Goal: Task Accomplishment & Management: Manage account settings

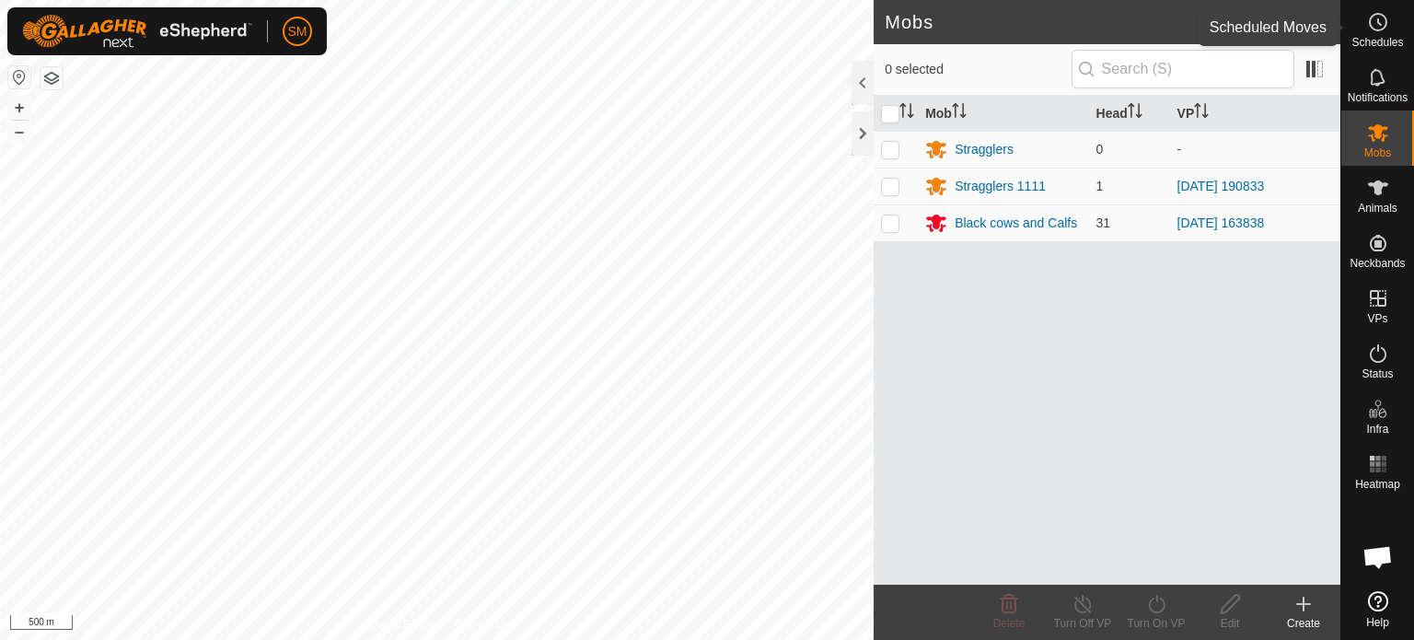
click at [1367, 25] on icon at bounding box center [1378, 22] width 22 height 22
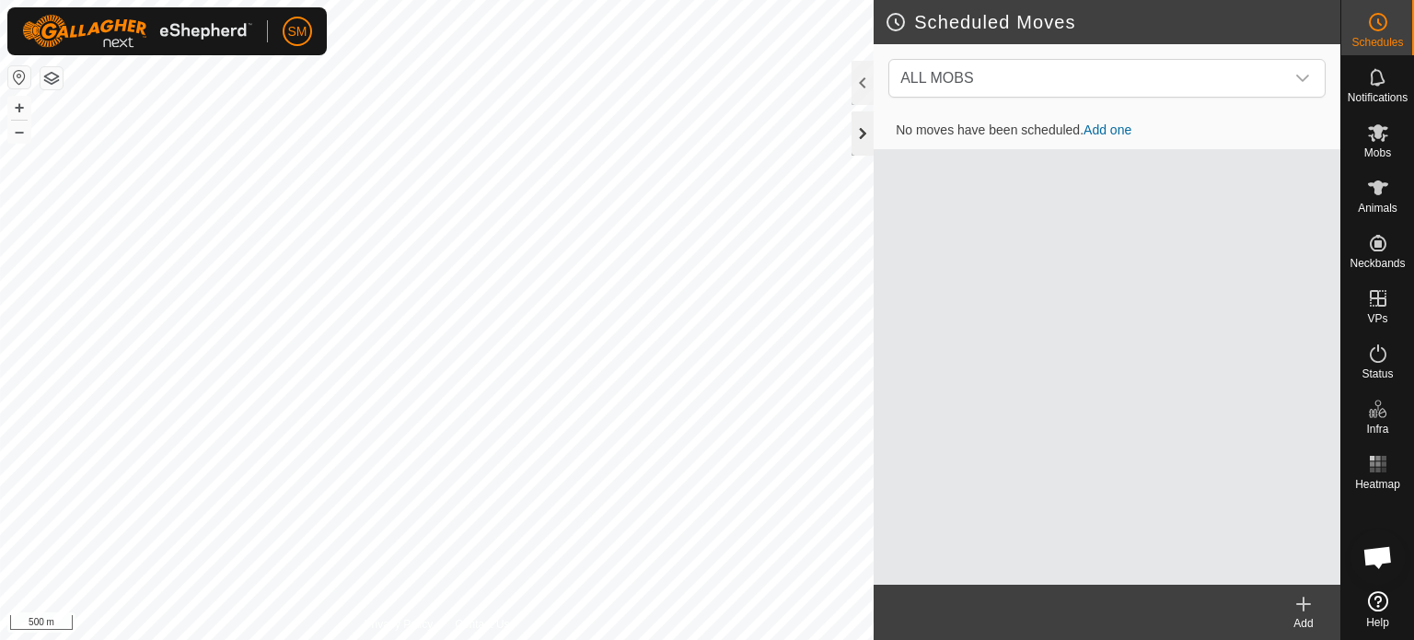
click at [858, 132] on div at bounding box center [862, 133] width 22 height 44
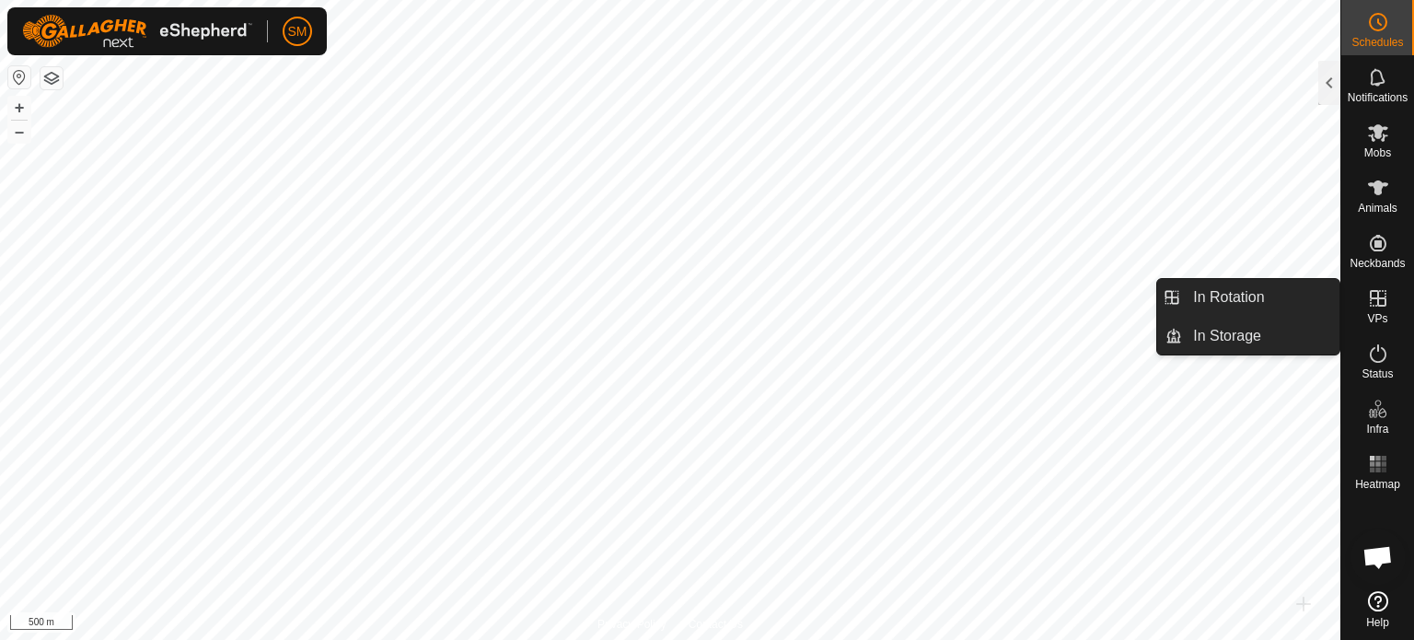
click at [1373, 294] on icon at bounding box center [1378, 298] width 22 height 22
click at [1243, 295] on link "In Rotation" at bounding box center [1260, 297] width 157 height 37
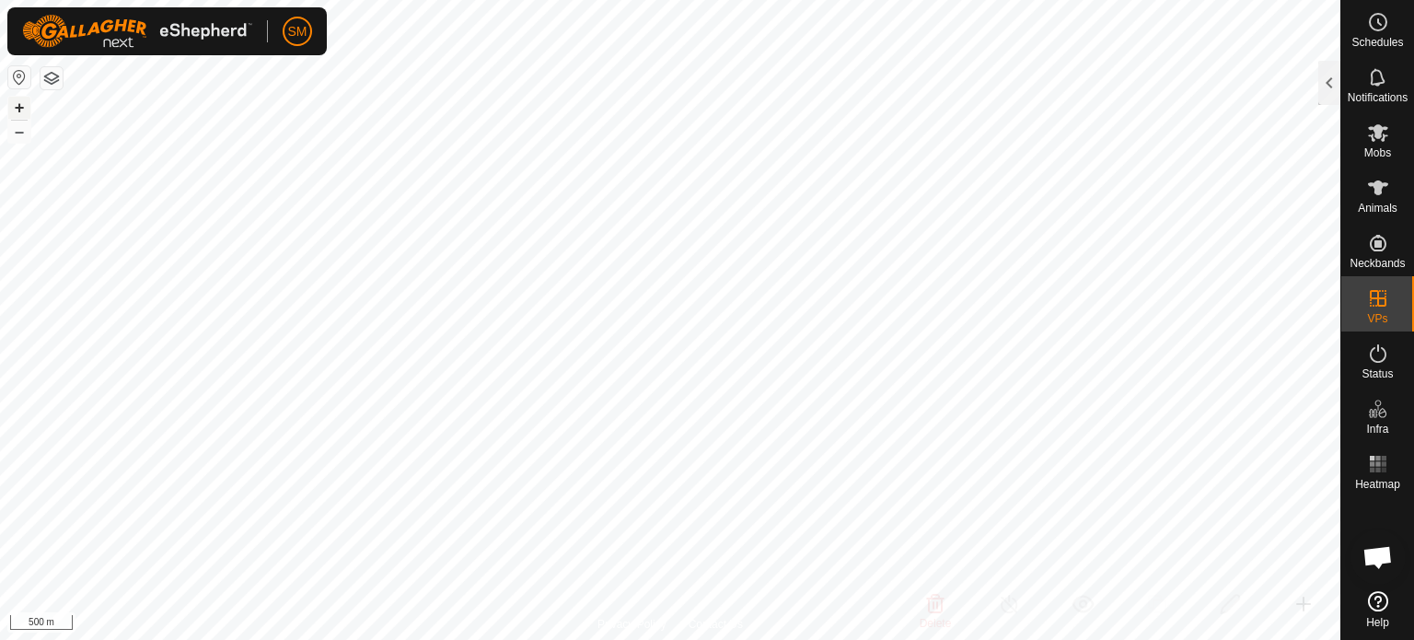
click at [15, 106] on button "+" at bounding box center [19, 108] width 22 height 22
click at [1334, 81] on div at bounding box center [1329, 83] width 22 height 44
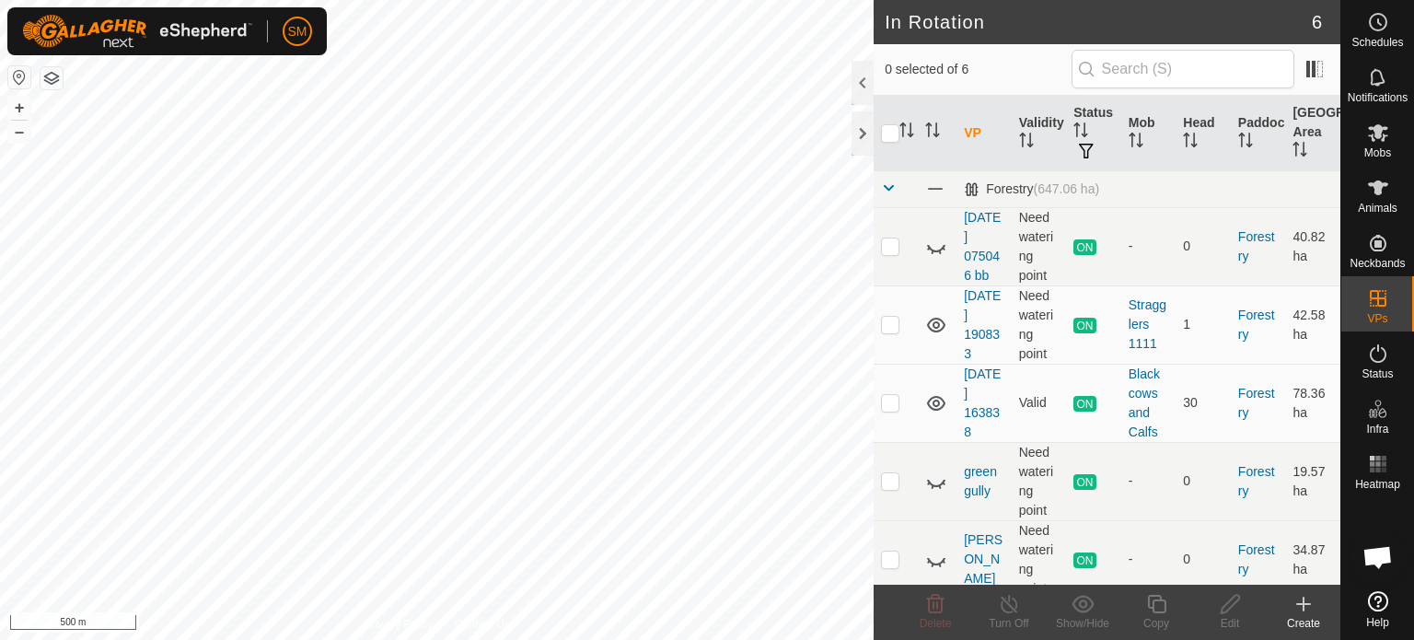
click at [1303, 610] on icon at bounding box center [1303, 603] width 0 height 13
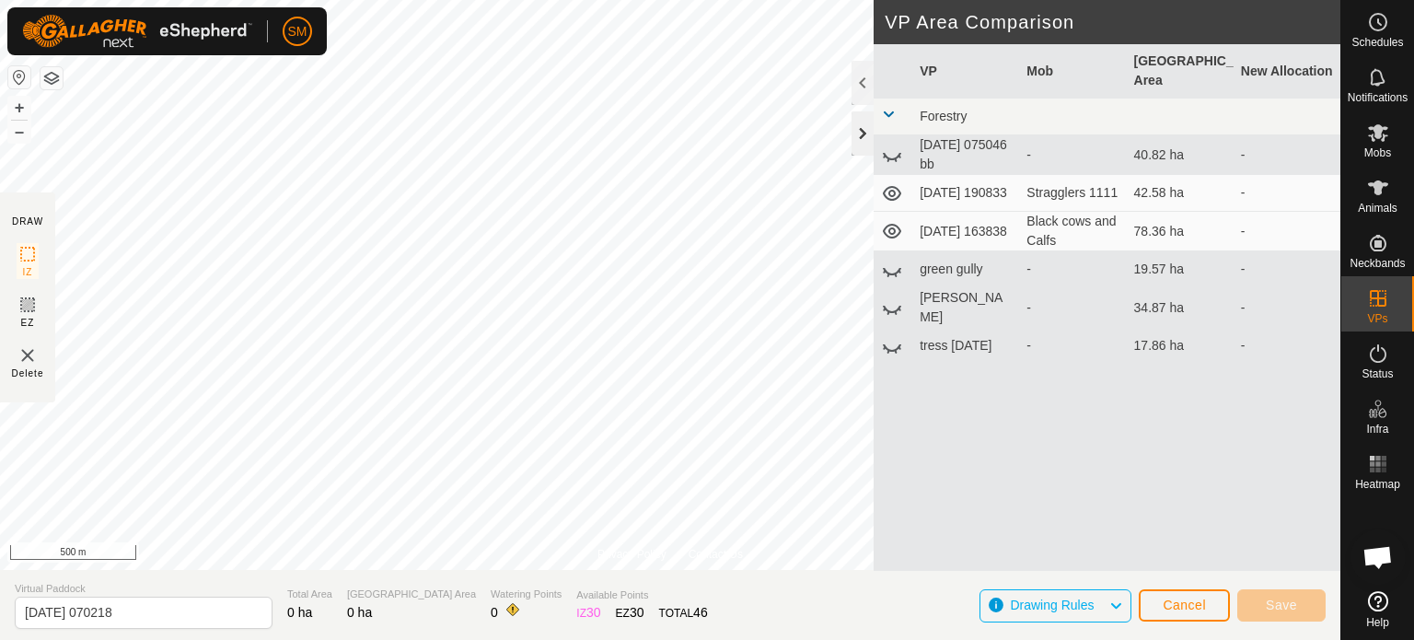
click at [861, 130] on div at bounding box center [862, 133] width 22 height 44
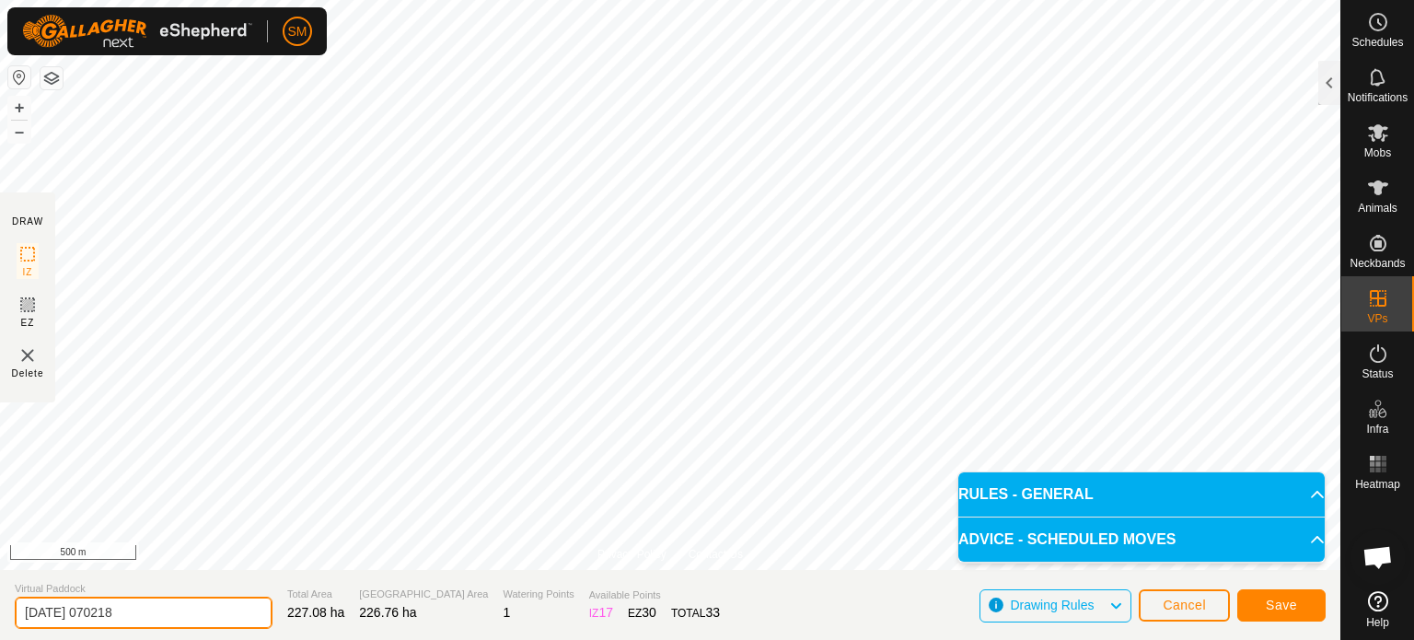
click at [178, 614] on input "[DATE] 070218" at bounding box center [144, 612] width 258 height 32
type input "2"
type input "2nd shift trees"
click at [1281, 599] on span "Save" at bounding box center [1281, 604] width 31 height 15
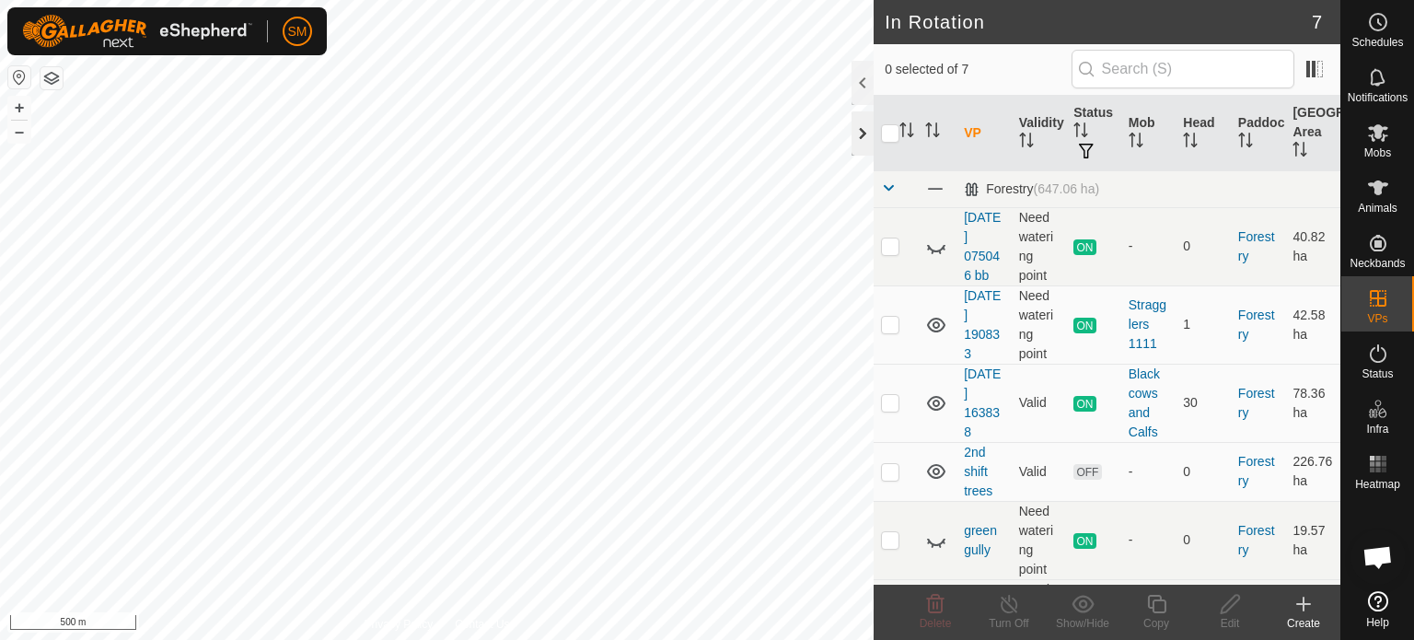
click at [861, 125] on div at bounding box center [862, 133] width 22 height 44
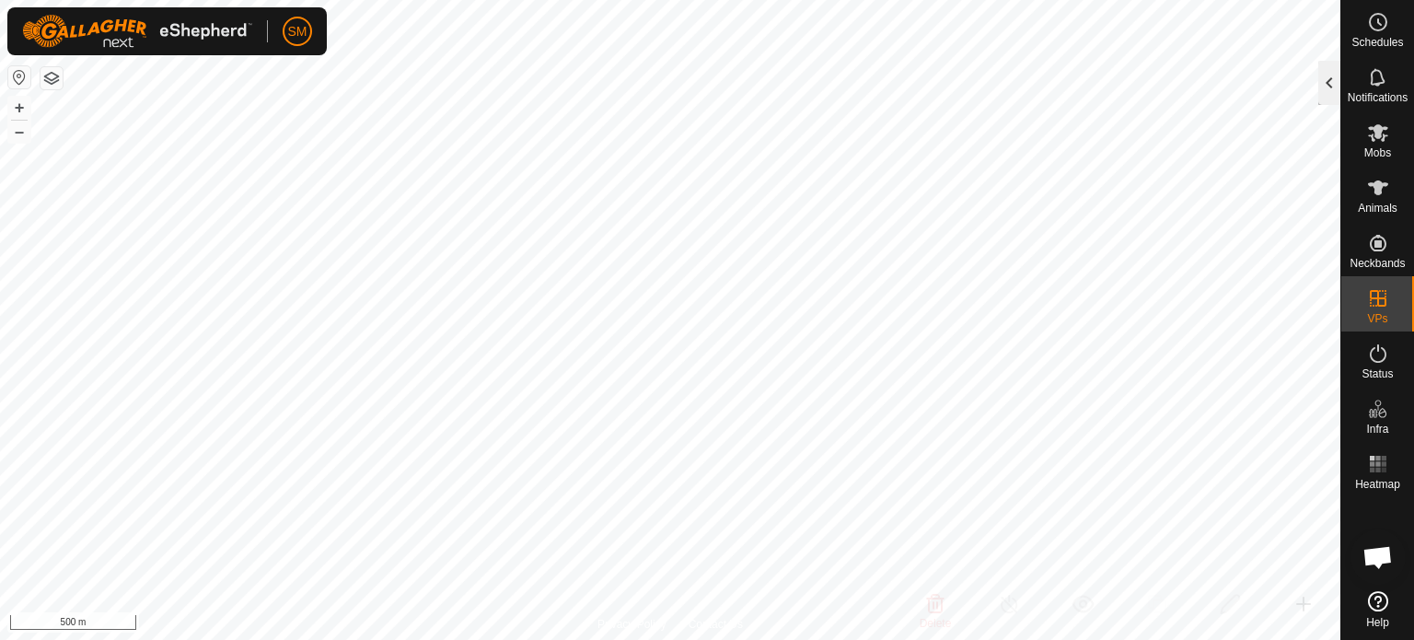
click at [1335, 80] on div at bounding box center [1329, 83] width 22 height 44
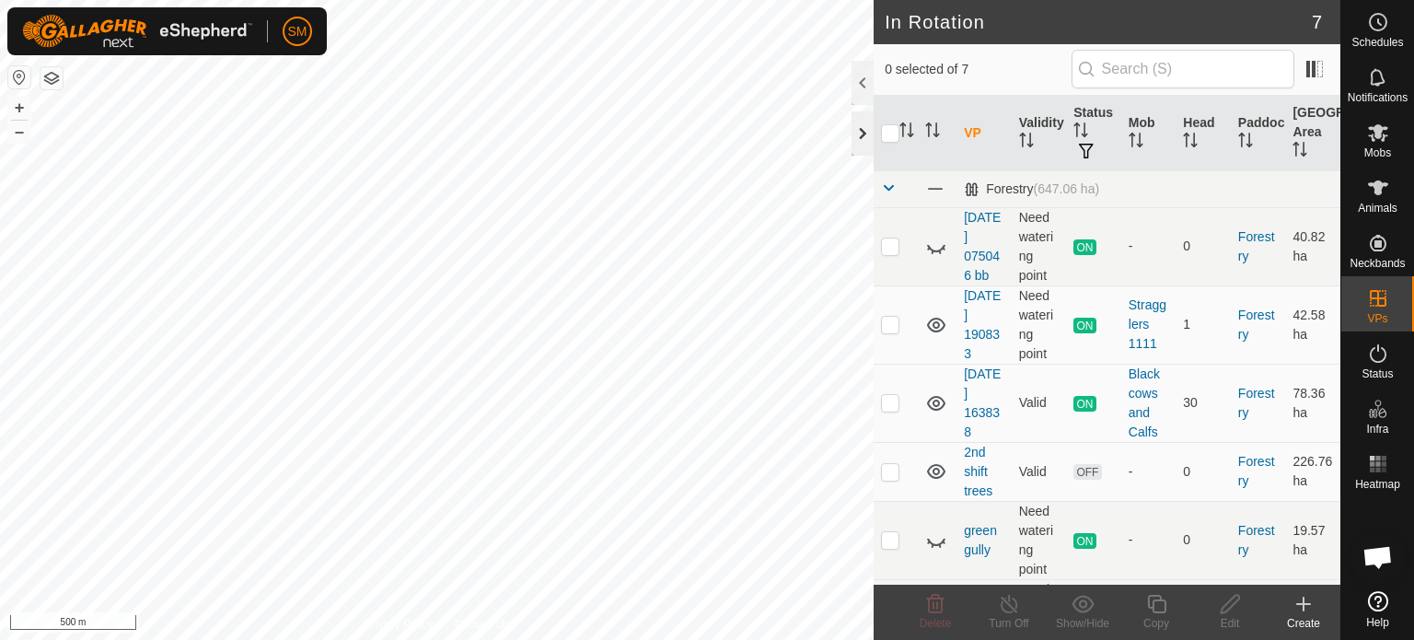
click at [862, 132] on div at bounding box center [862, 133] width 22 height 44
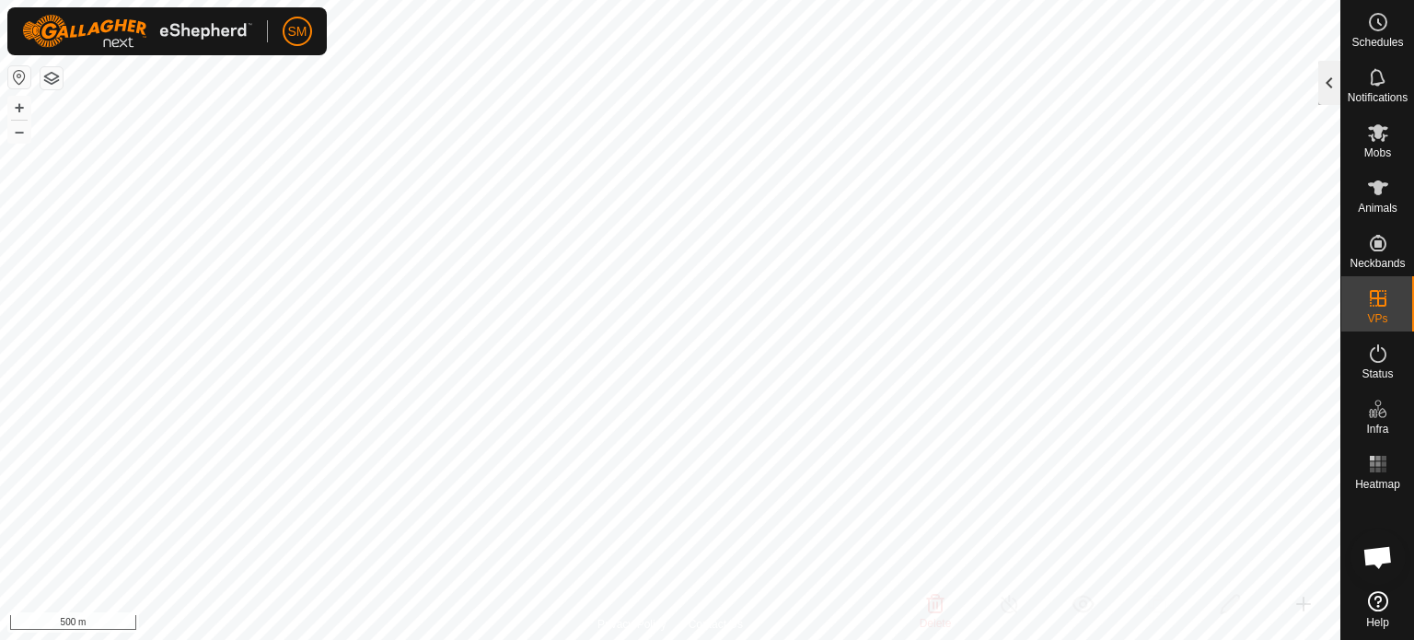
click at [1331, 68] on div at bounding box center [1329, 83] width 22 height 44
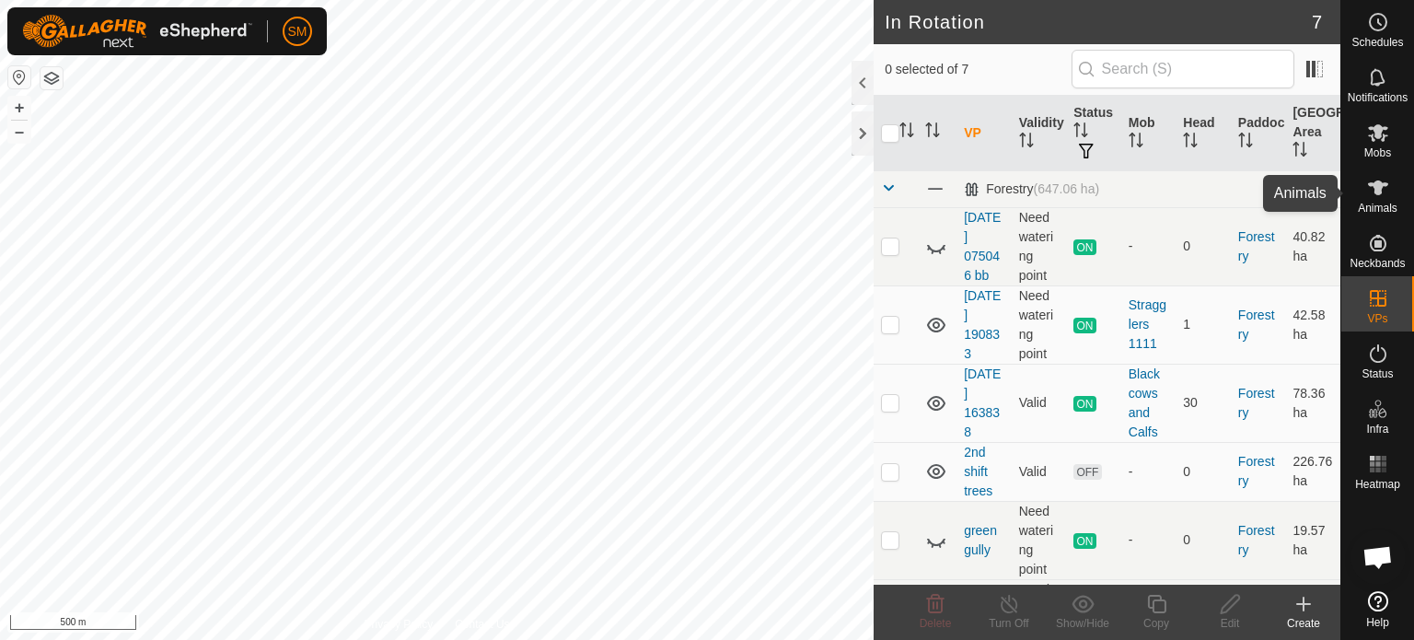
click at [1380, 199] on es-animals-svg-icon at bounding box center [1377, 187] width 33 height 29
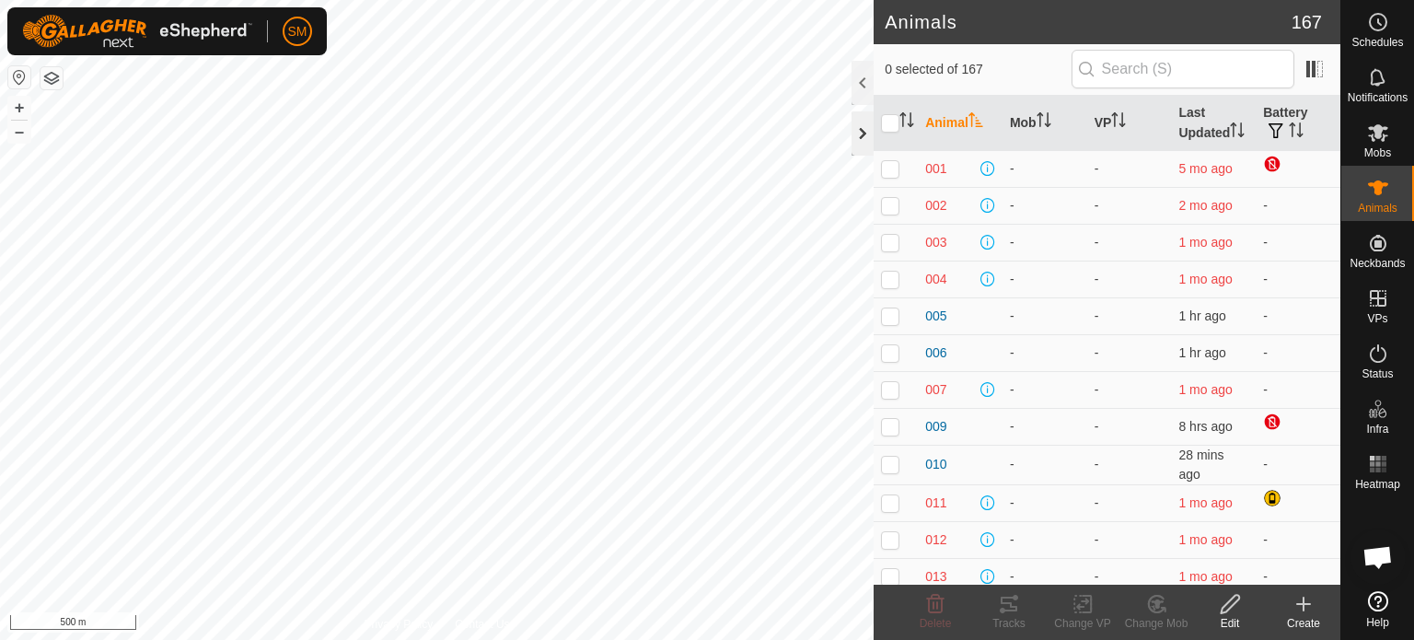
click at [861, 141] on div at bounding box center [862, 133] width 22 height 44
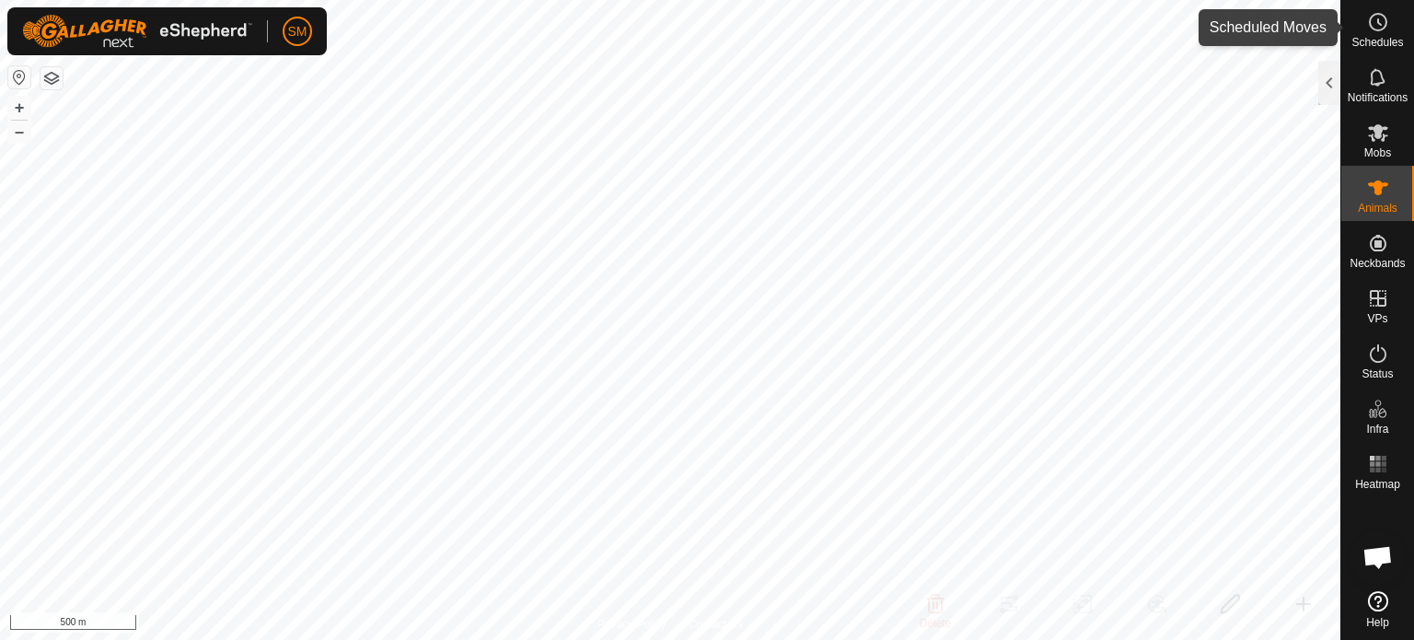
click at [1361, 22] on es-schedule-vp-svg-icon at bounding box center [1377, 21] width 33 height 29
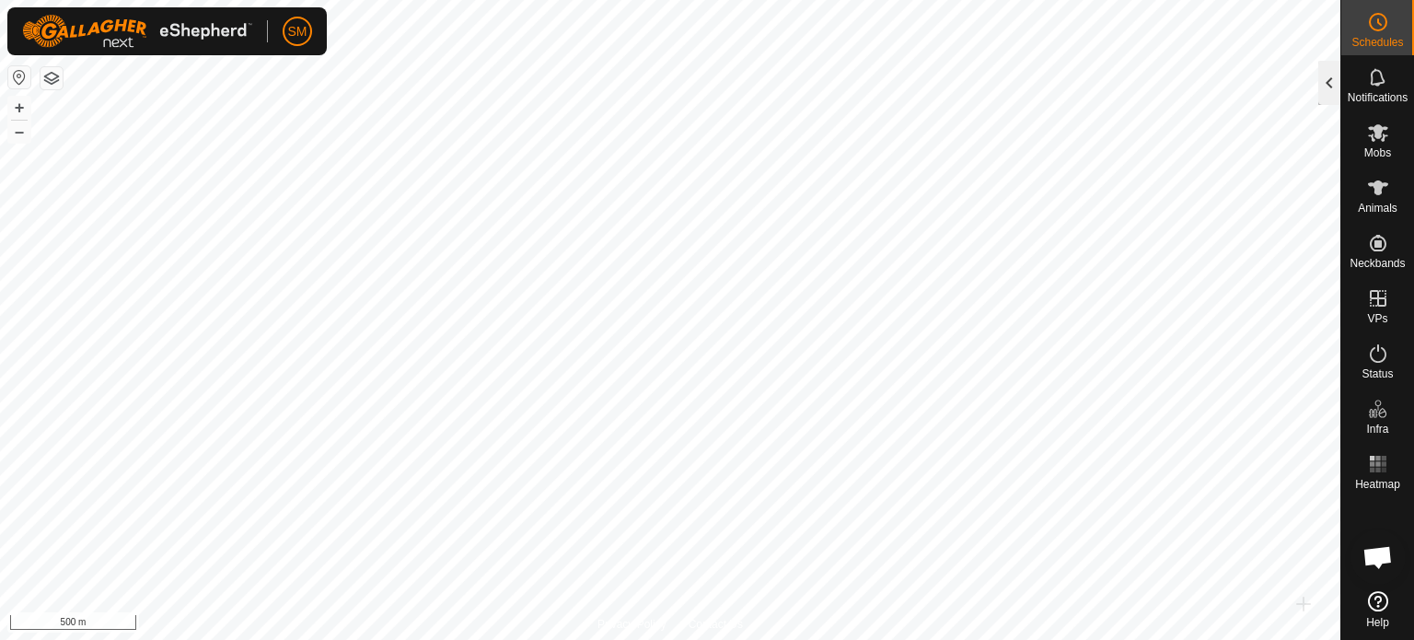
click at [1327, 81] on div at bounding box center [1329, 83] width 22 height 44
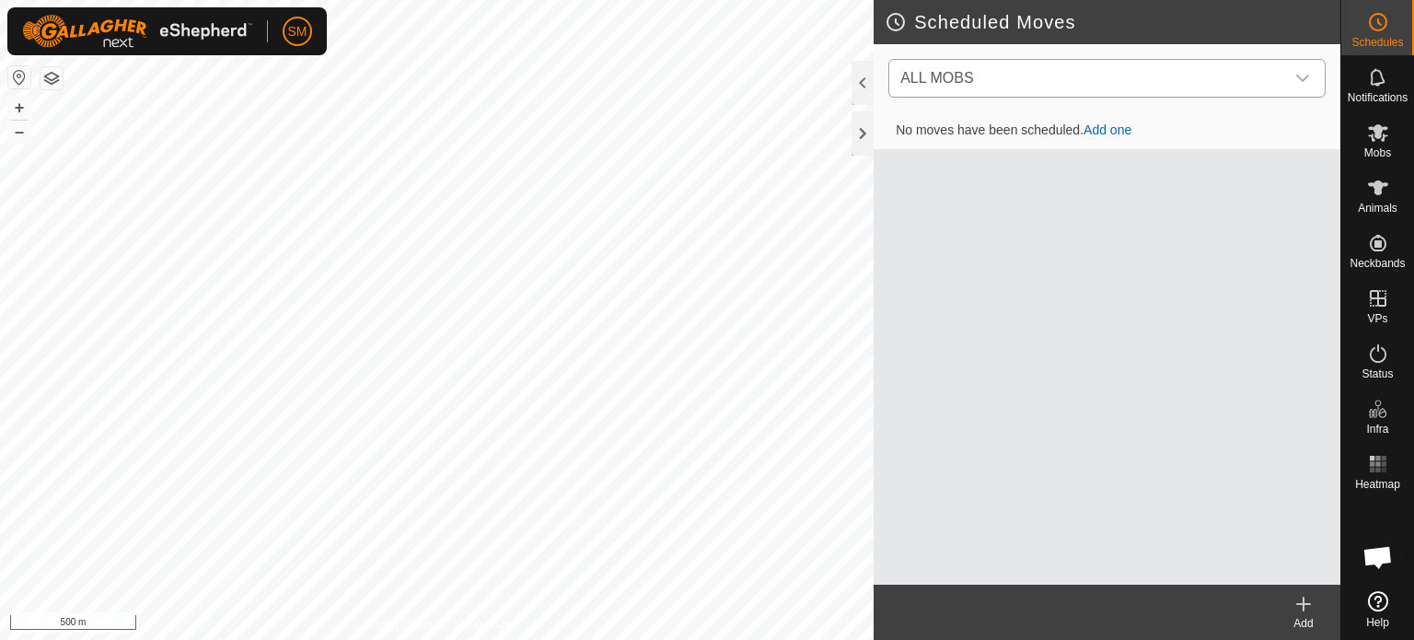
click at [1293, 71] on div "dropdown trigger" at bounding box center [1302, 78] width 37 height 37
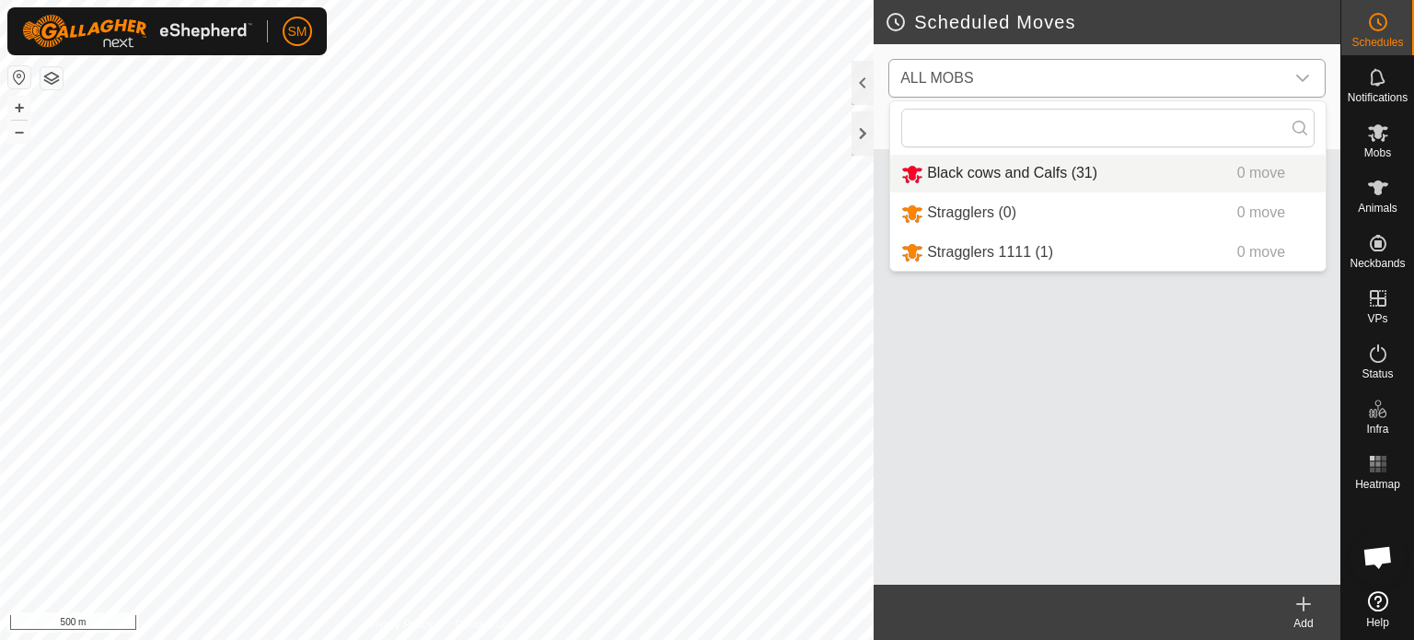
click at [1204, 176] on li "Black cows and Calfs (31) 0 move" at bounding box center [1107, 174] width 435 height 38
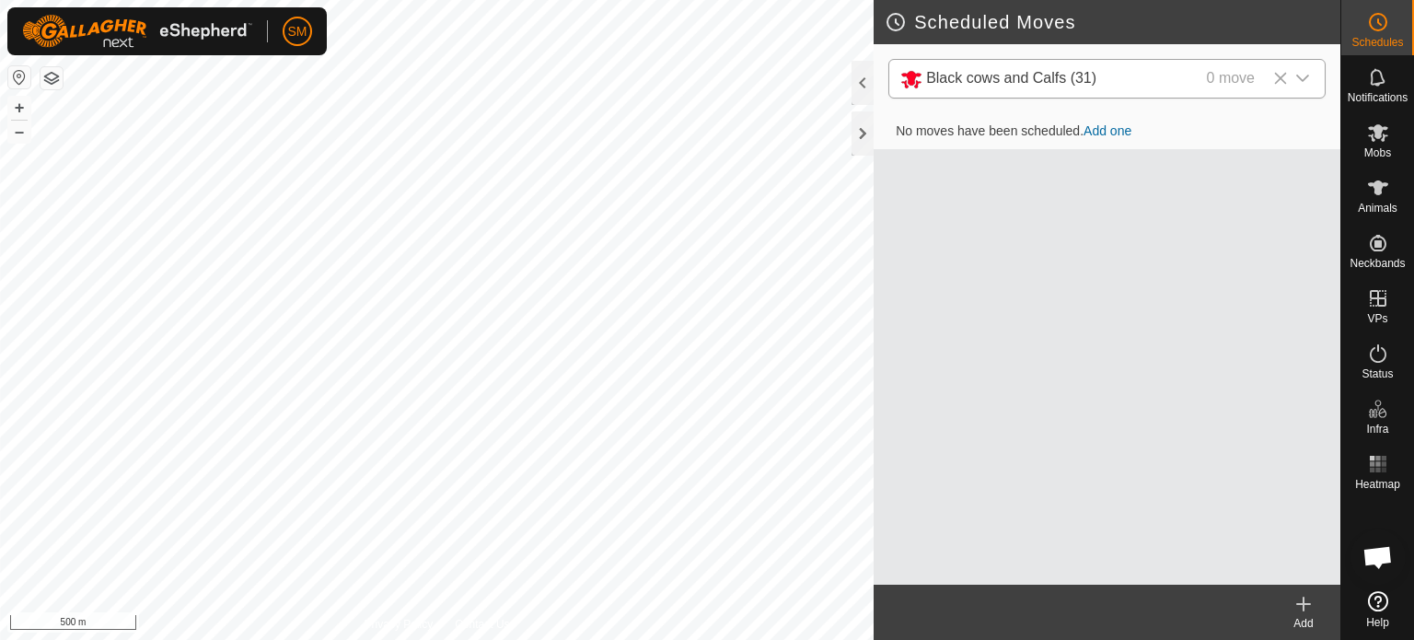
click at [1108, 132] on link "Add one" at bounding box center [1107, 130] width 48 height 15
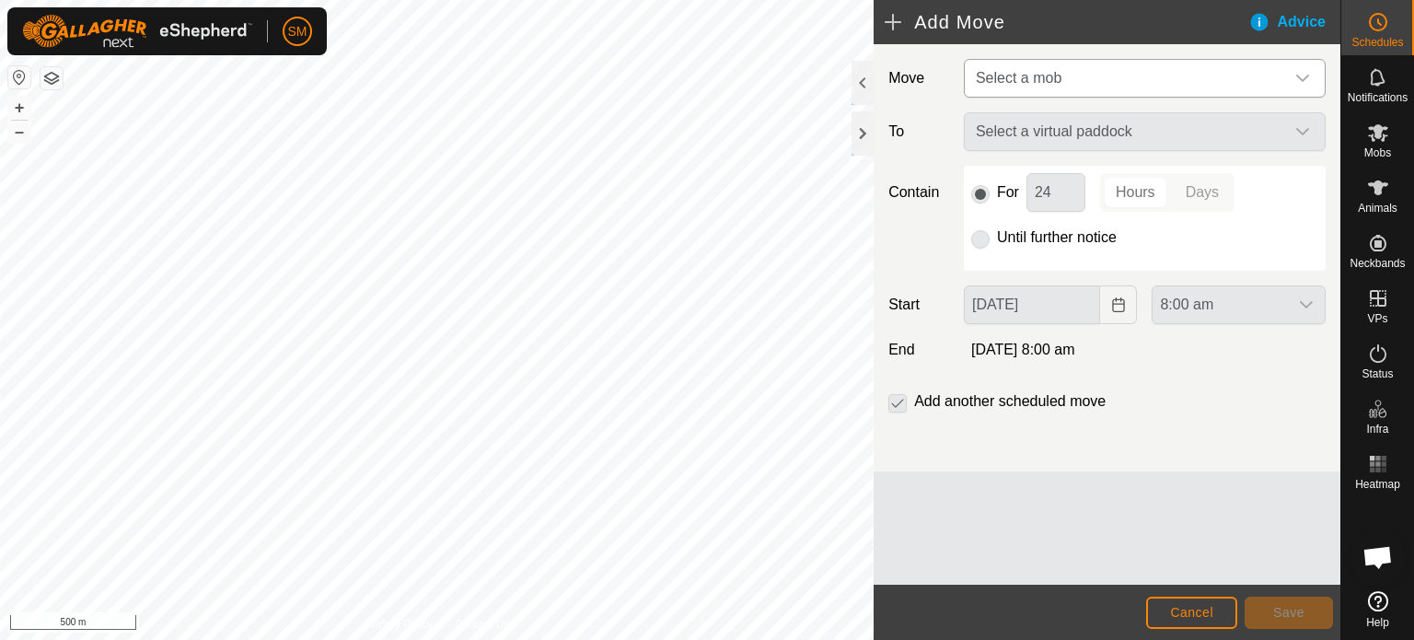
click at [1300, 72] on icon "dropdown trigger" at bounding box center [1302, 78] width 15 height 15
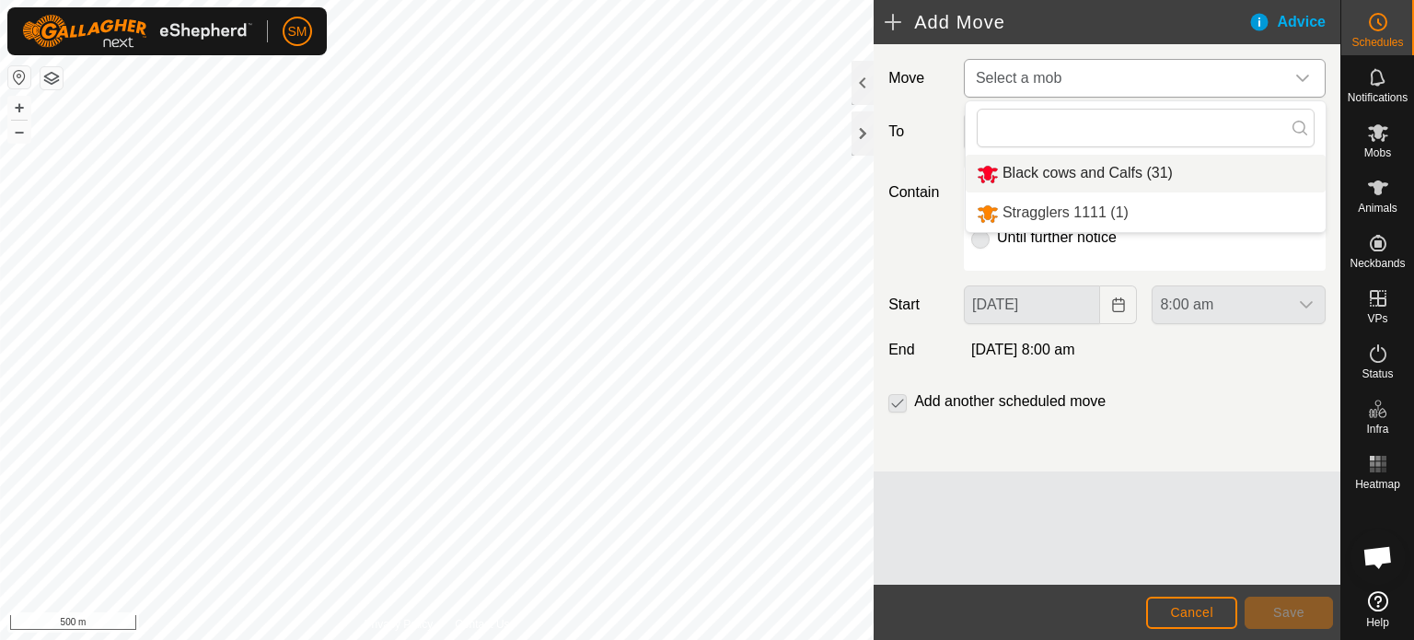
click at [1171, 172] on li "Black cows and Calfs (31)" at bounding box center [1145, 174] width 360 height 38
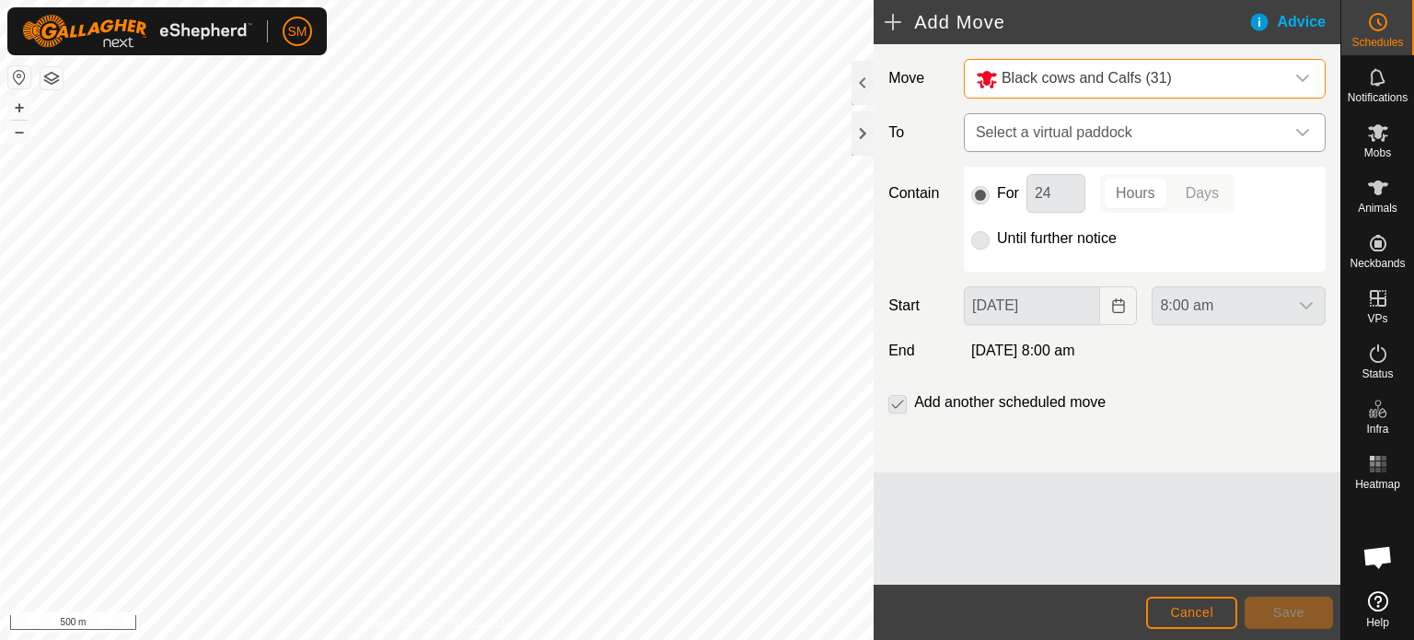
click at [1297, 130] on icon "dropdown trigger" at bounding box center [1302, 132] width 13 height 7
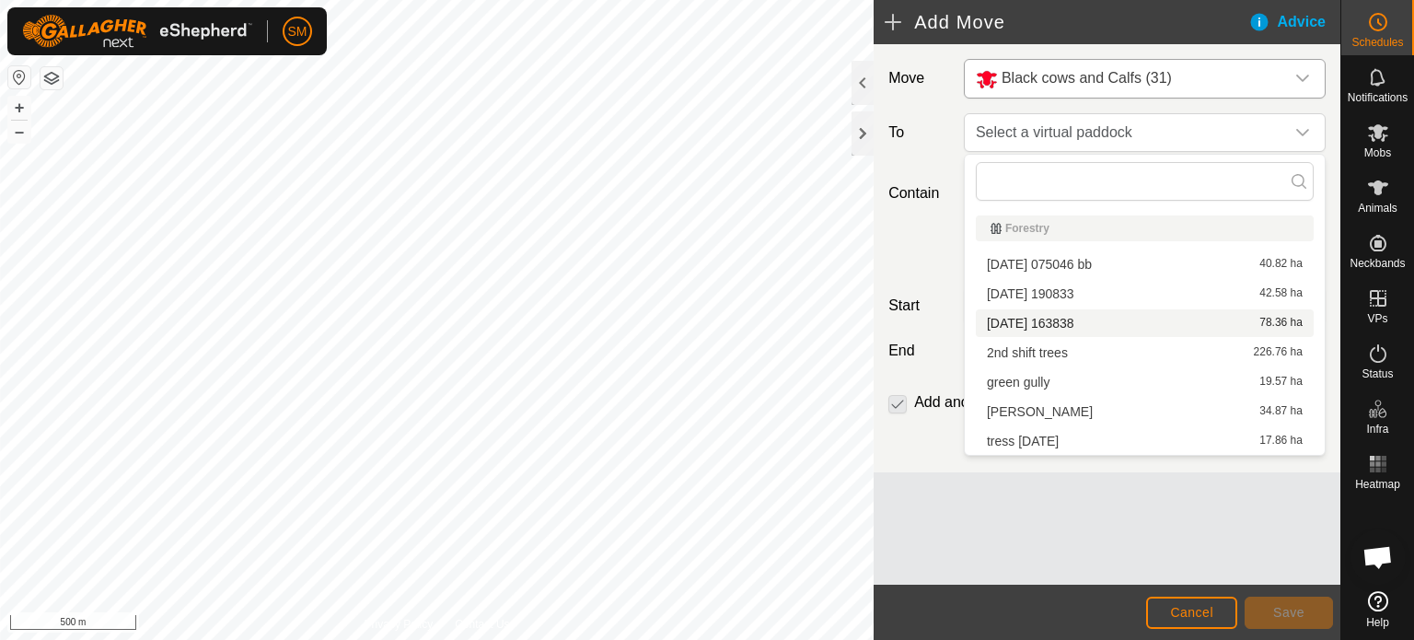
click at [1144, 329] on li "[DATE] 163838 78.36 ha" at bounding box center [1145, 323] width 338 height 28
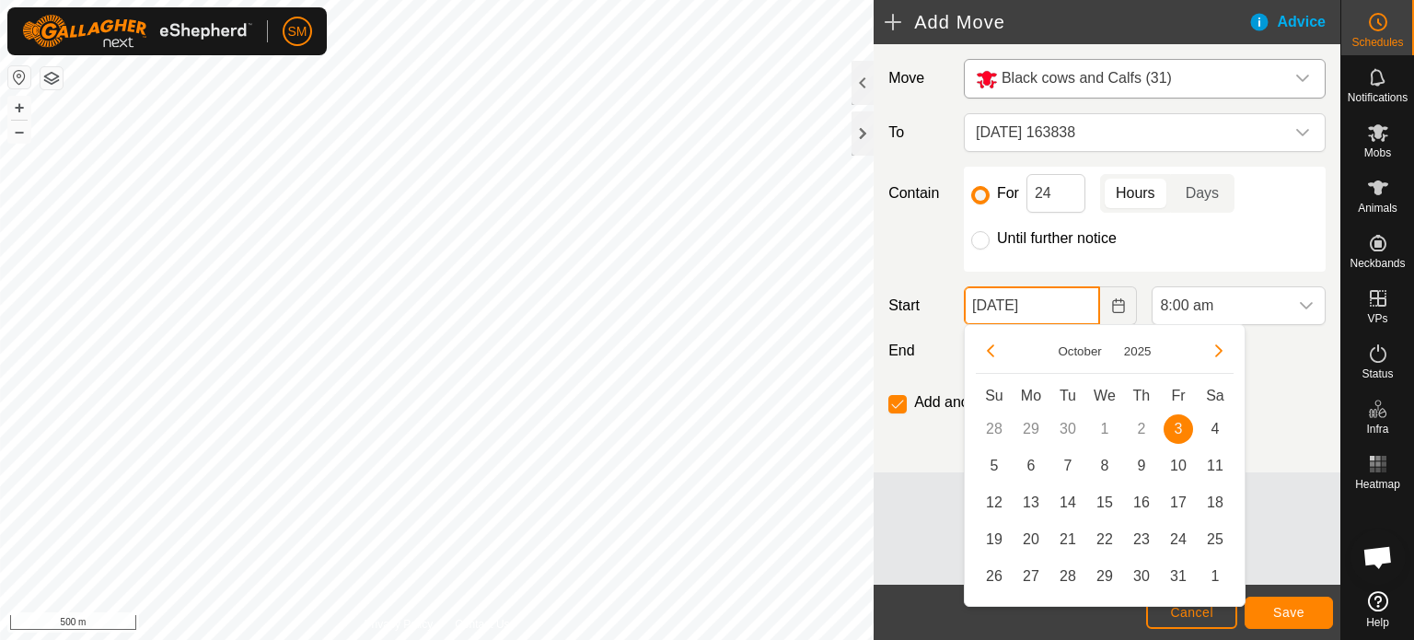
click at [1072, 308] on input "[DATE]" at bounding box center [1032, 305] width 137 height 39
click at [1178, 426] on span "3" at bounding box center [1177, 428] width 29 height 29
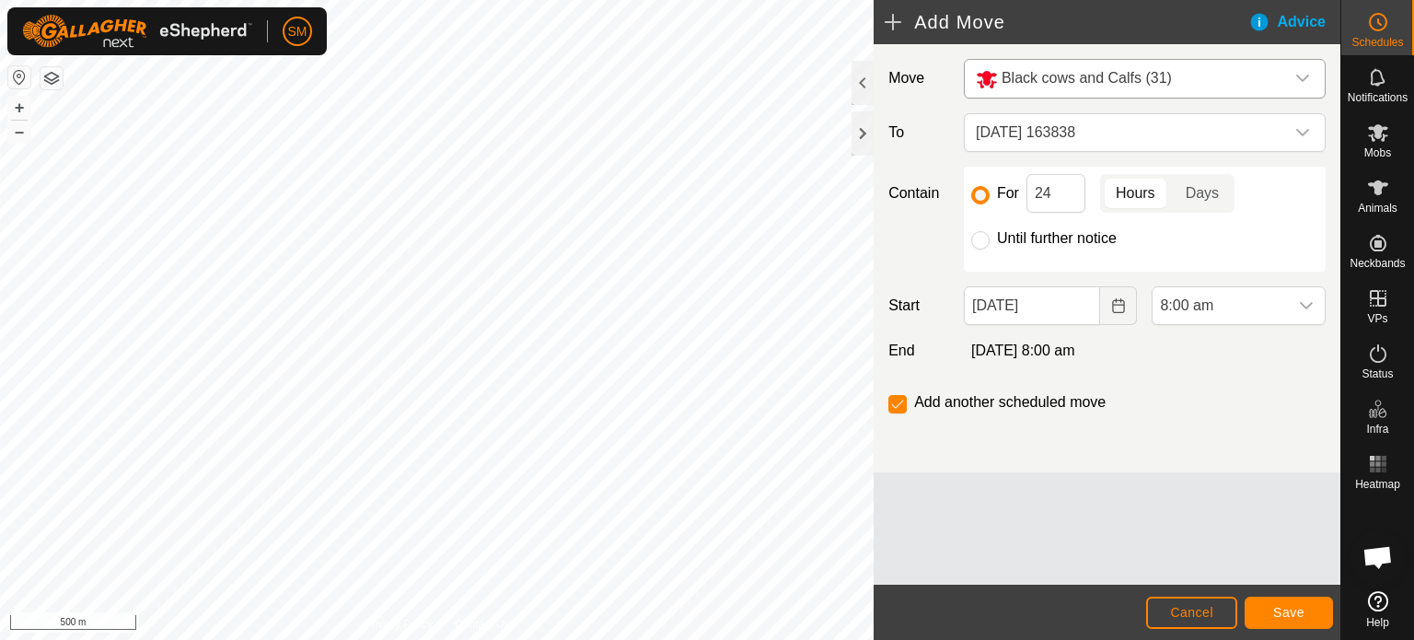
click at [1178, 426] on div "Add another scheduled move" at bounding box center [1107, 409] width 452 height 37
click at [979, 238] on input "Until further notice" at bounding box center [980, 240] width 18 height 18
radio input "true"
checkbox input "false"
click at [1310, 127] on div "dropdown trigger" at bounding box center [1302, 132] width 37 height 37
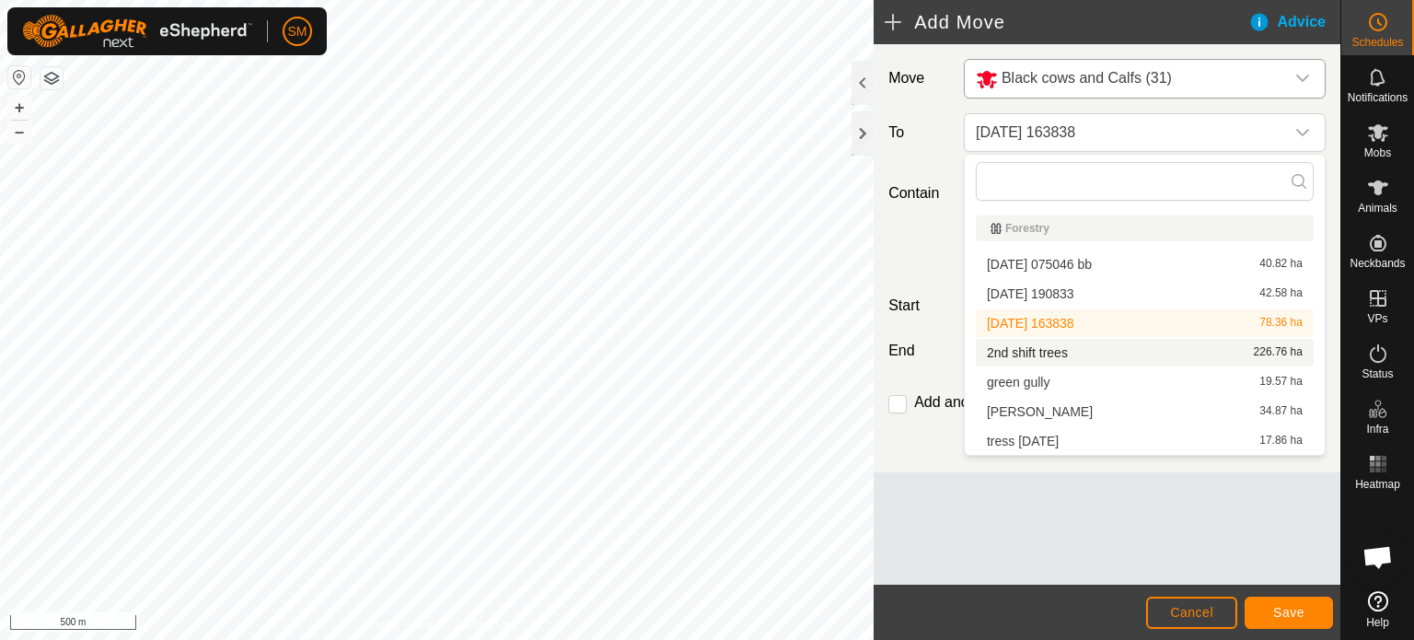
click at [1162, 353] on li "2nd shift trees 226.76 ha" at bounding box center [1145, 353] width 338 height 28
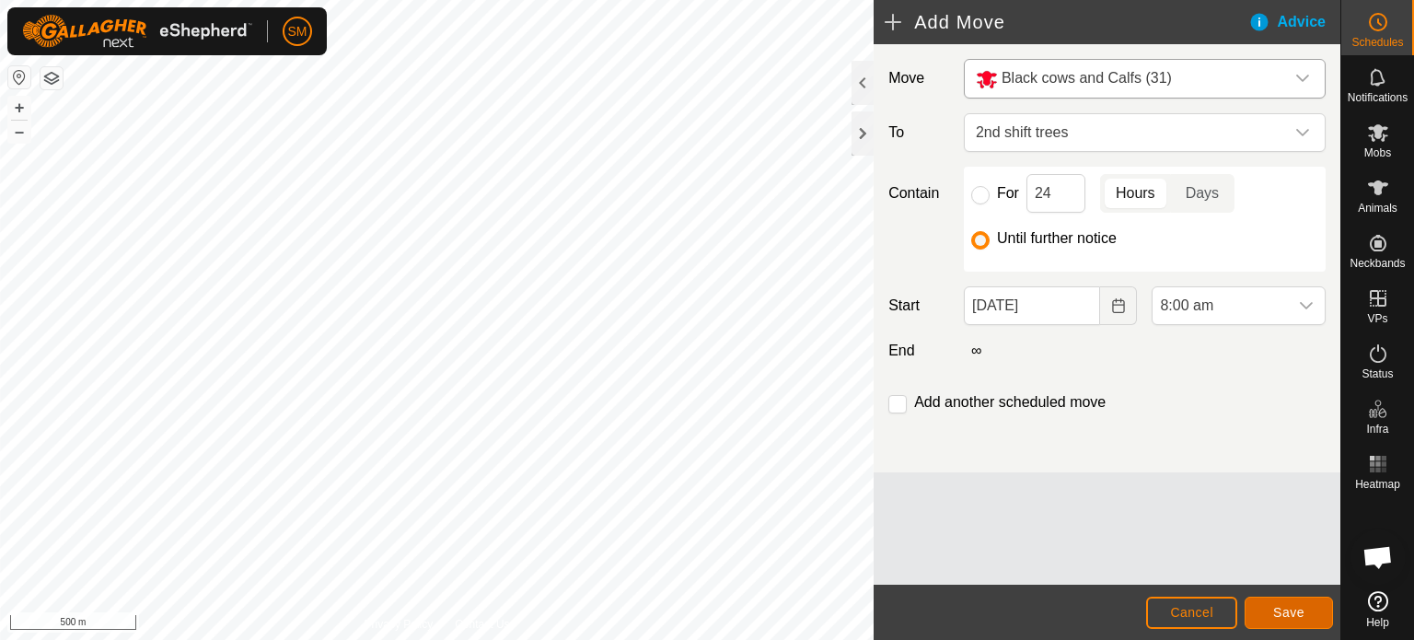
click at [1285, 607] on span "Save" at bounding box center [1288, 612] width 31 height 15
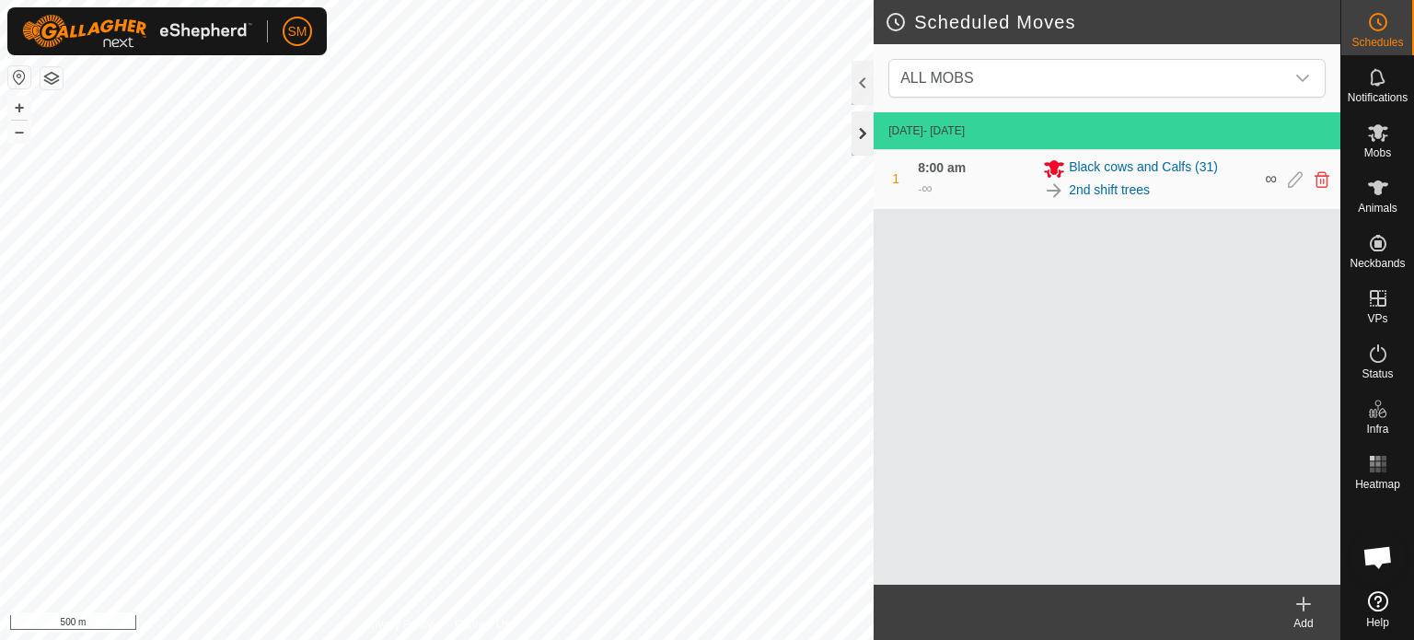
click at [863, 139] on div at bounding box center [862, 133] width 22 height 44
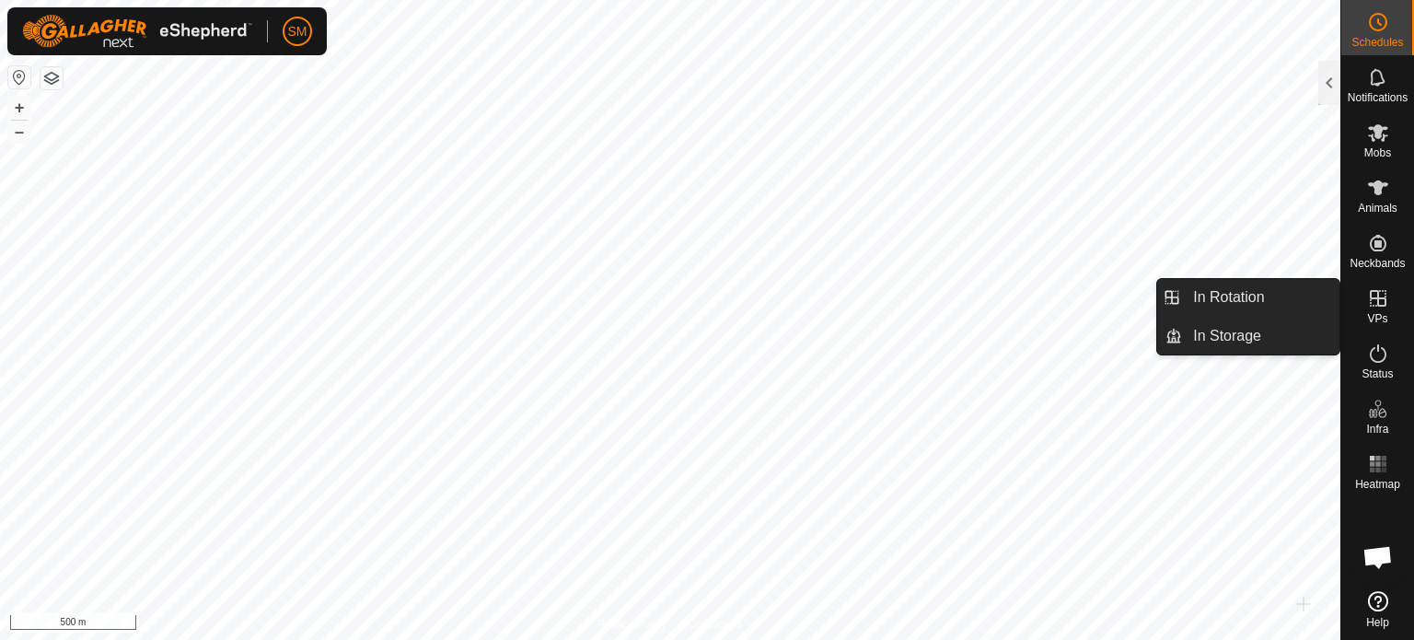
click at [1373, 304] on icon at bounding box center [1378, 298] width 22 height 22
click at [1263, 294] on link "In Rotation" at bounding box center [1260, 297] width 157 height 37
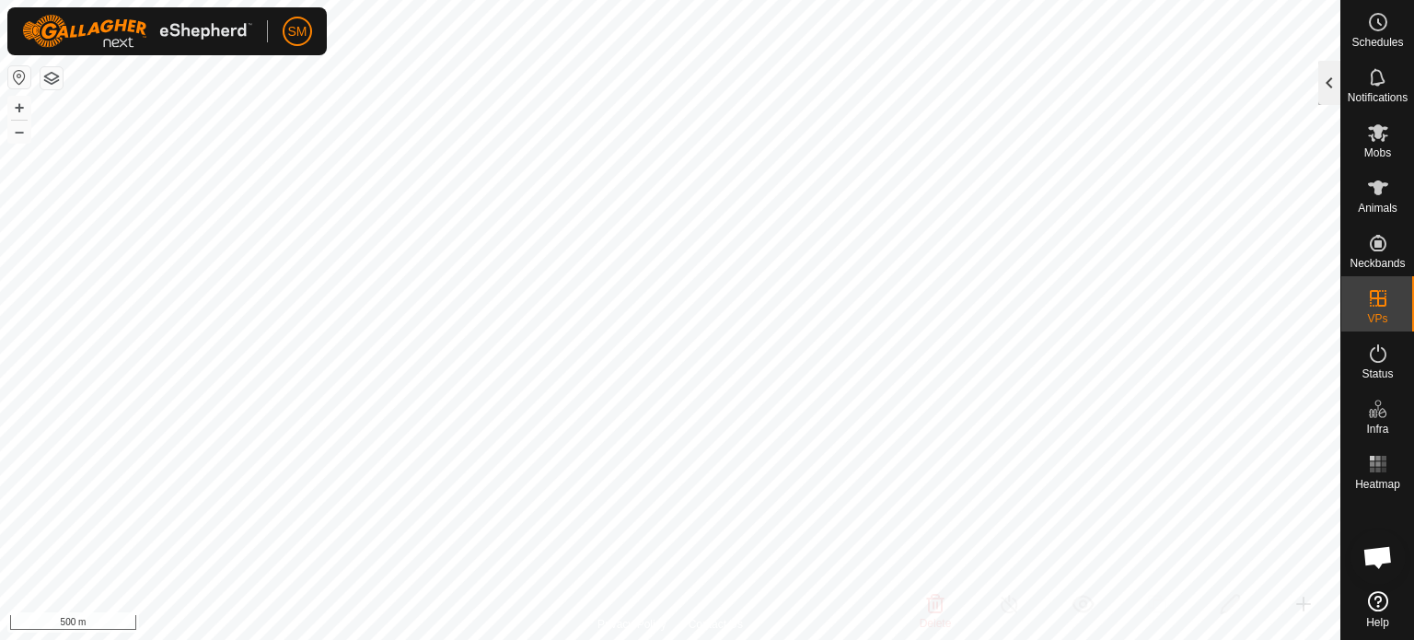
click at [1331, 84] on div at bounding box center [1329, 83] width 22 height 44
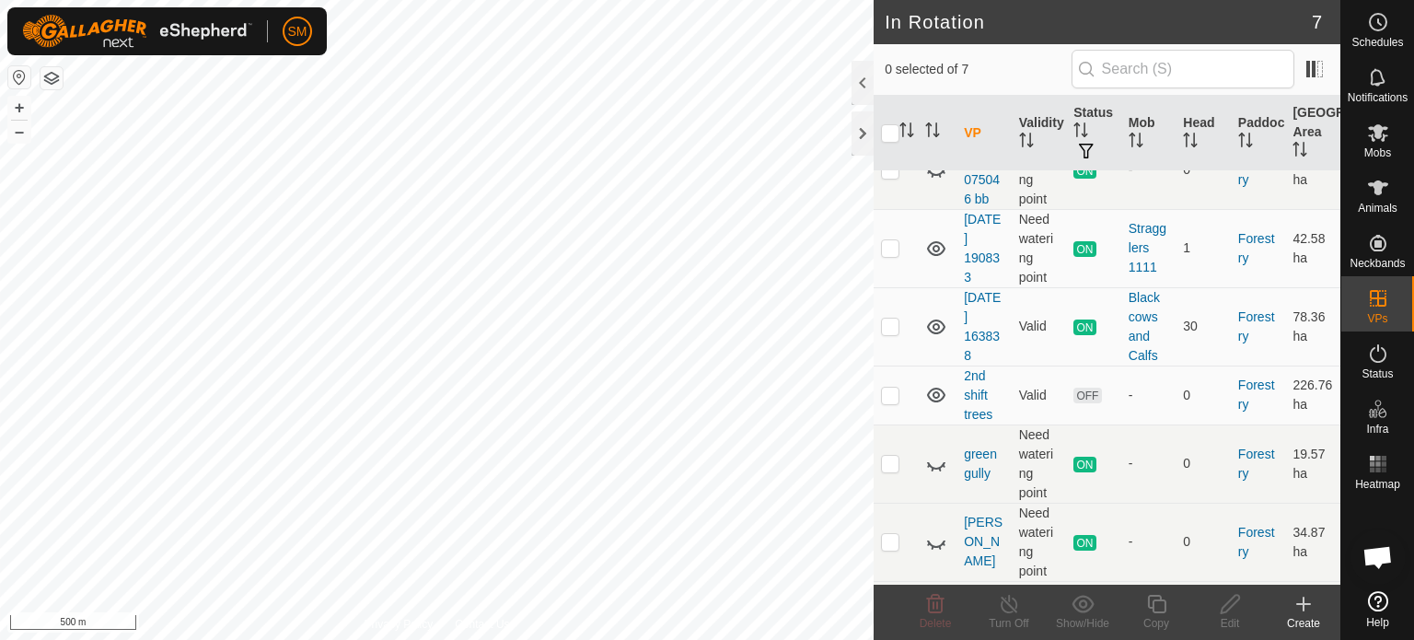
scroll to position [75, 0]
click at [895, 391] on p-checkbox at bounding box center [890, 395] width 18 height 15
checkbox input "true"
click at [864, 135] on div at bounding box center [862, 133] width 22 height 44
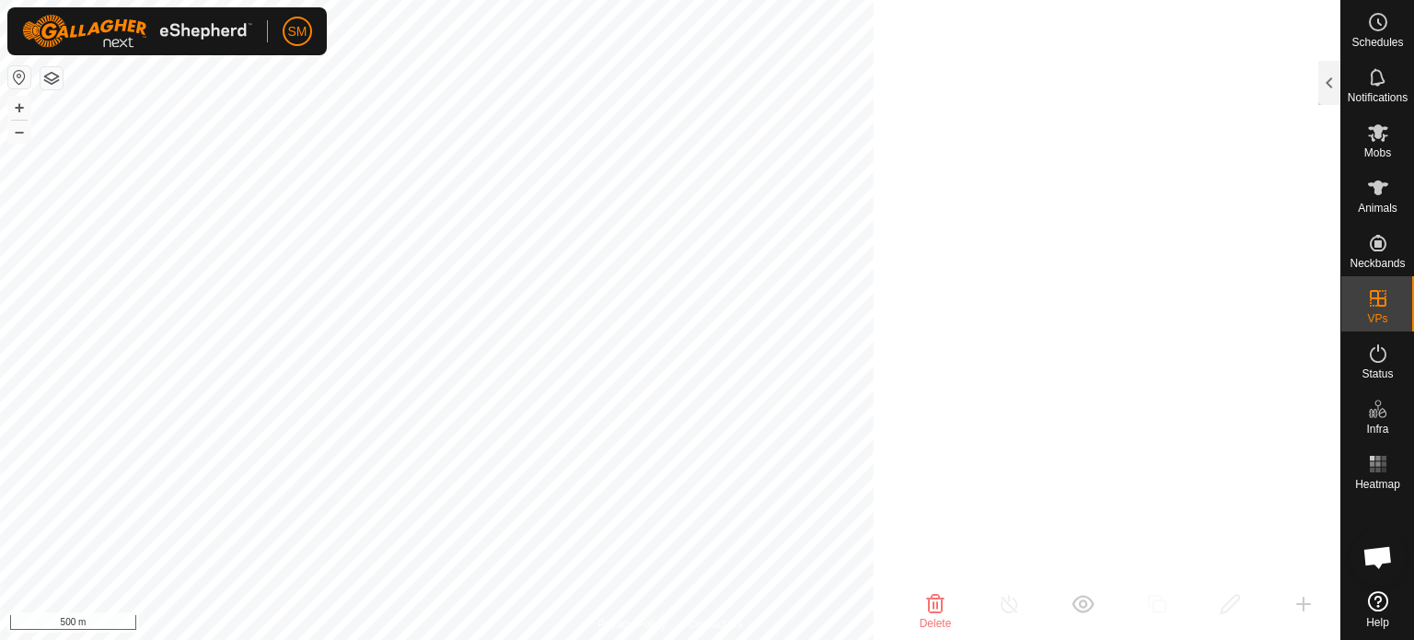
scroll to position [189, 0]
checkbox input "false"
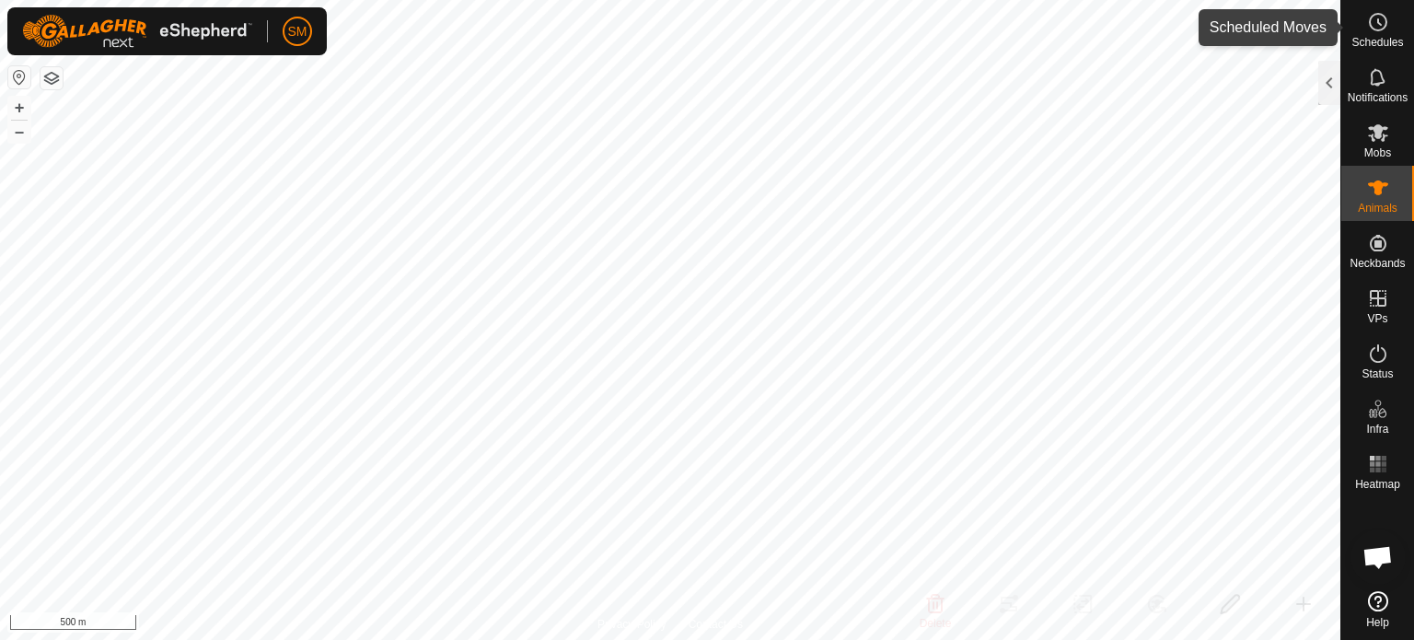
click at [1386, 30] on icon at bounding box center [1378, 22] width 22 height 22
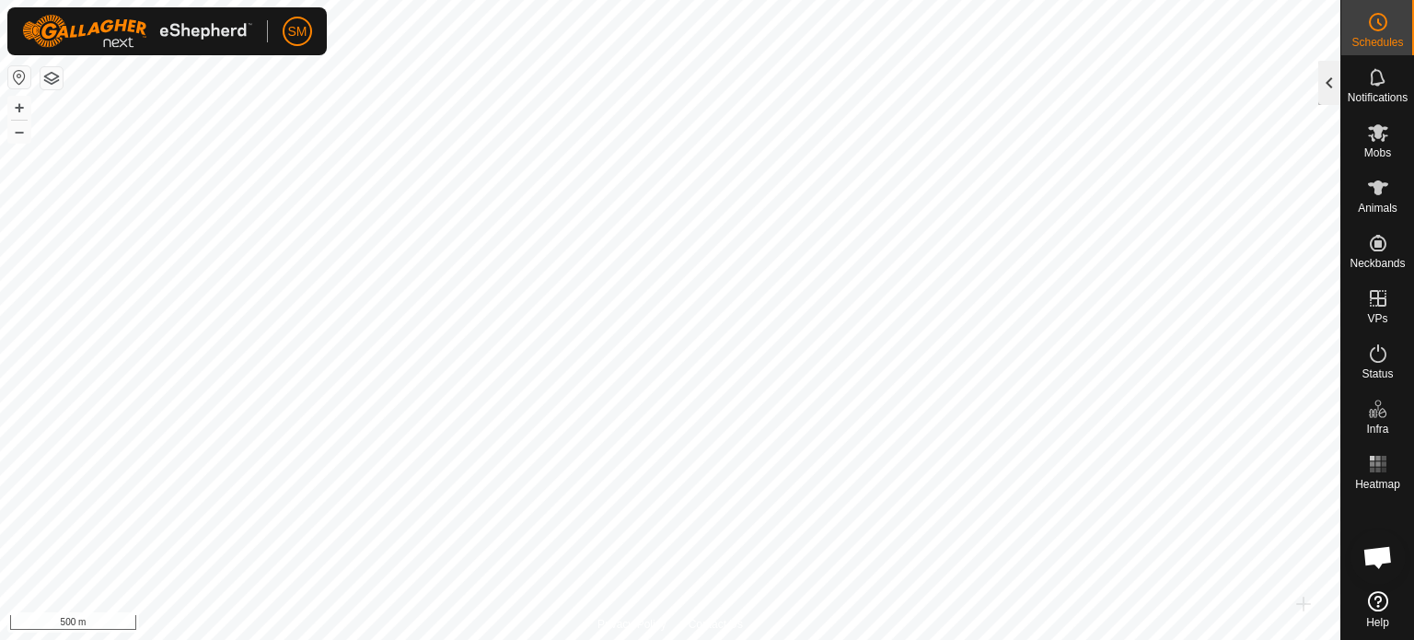
click at [1332, 76] on div at bounding box center [1329, 83] width 22 height 44
